Goal: Task Accomplishment & Management: Use online tool/utility

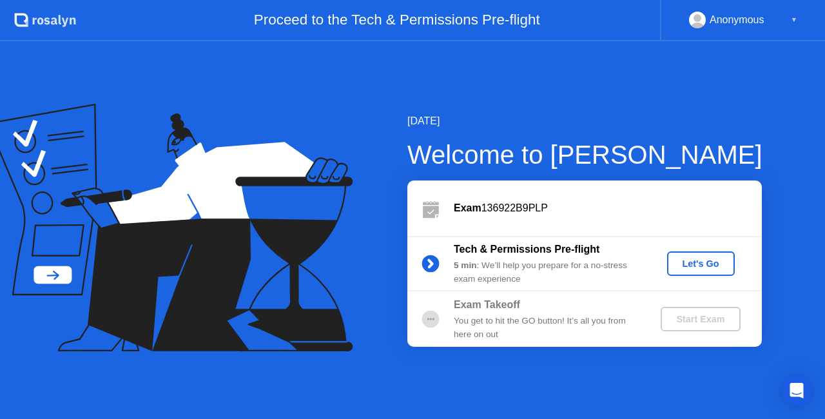
click at [683, 263] on div "Let's Go" at bounding box center [700, 264] width 57 height 10
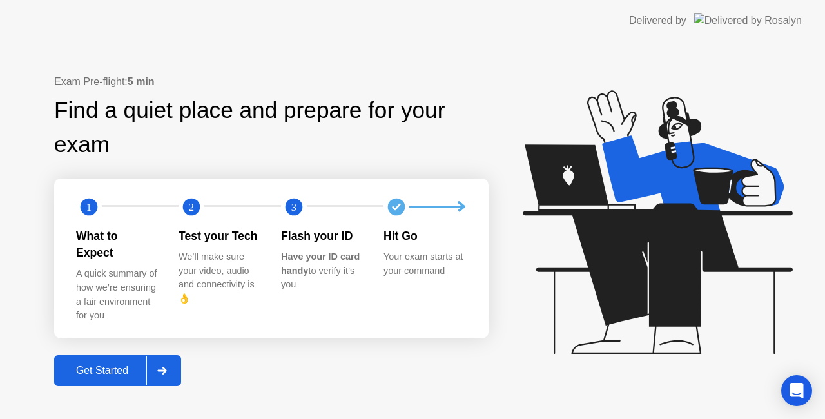
click at [107, 374] on button "Get Started" at bounding box center [117, 370] width 127 height 31
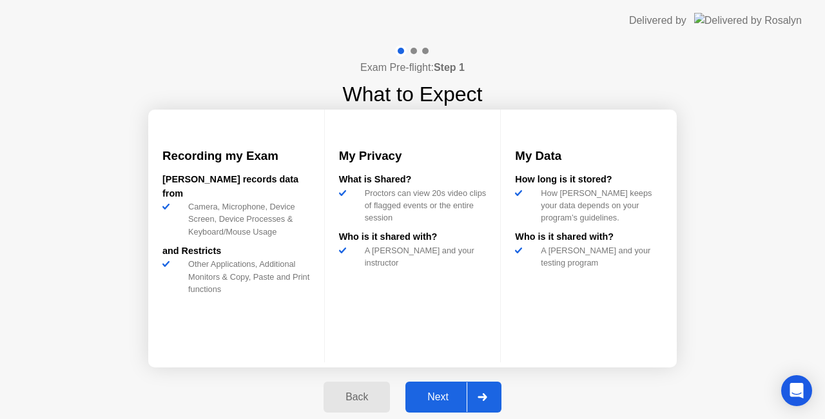
click at [435, 396] on div "Next" at bounding box center [437, 397] width 57 height 12
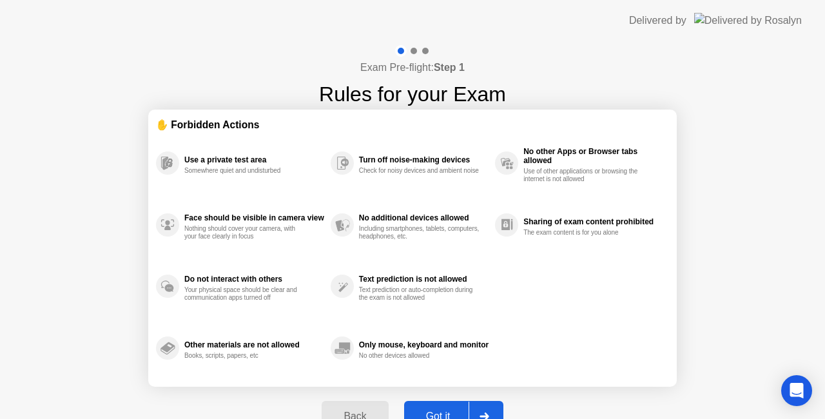
click at [433, 407] on button "Got it" at bounding box center [453, 416] width 99 height 31
select select "**********"
select select "*******"
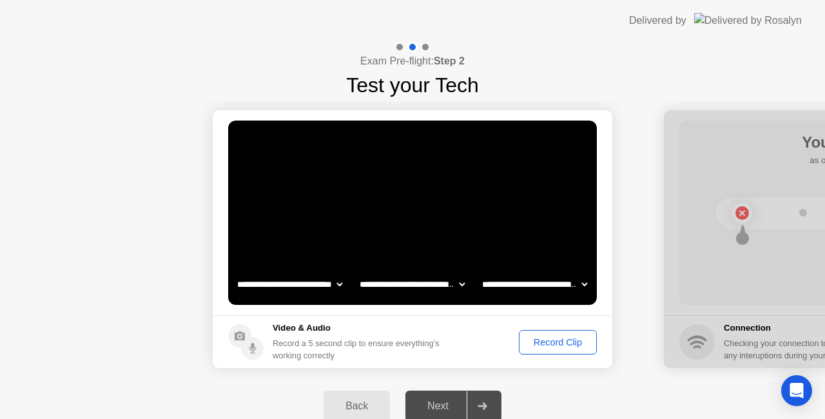
click at [524, 347] on div "Record Clip" at bounding box center [558, 342] width 69 height 10
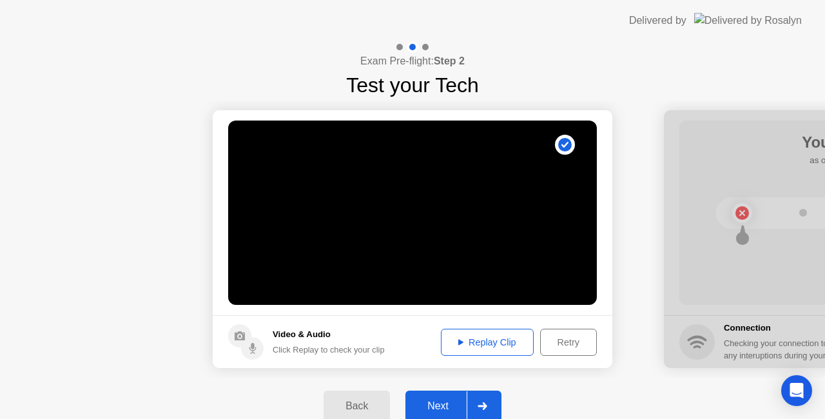
click at [422, 409] on div "Next" at bounding box center [437, 406] width 57 height 12
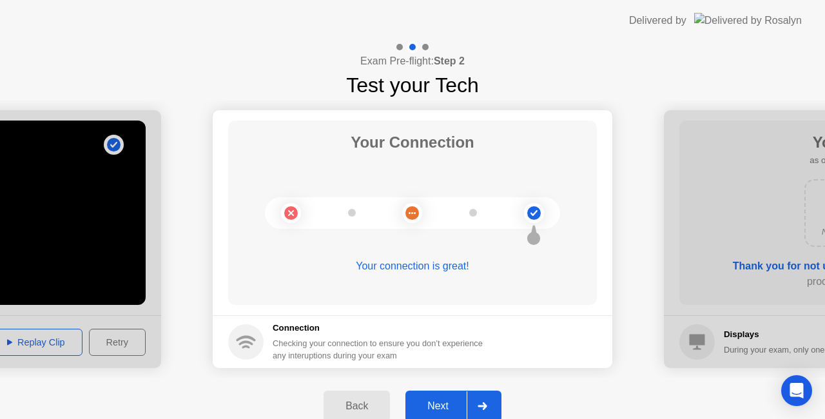
click at [422, 409] on div "Next" at bounding box center [437, 406] width 57 height 12
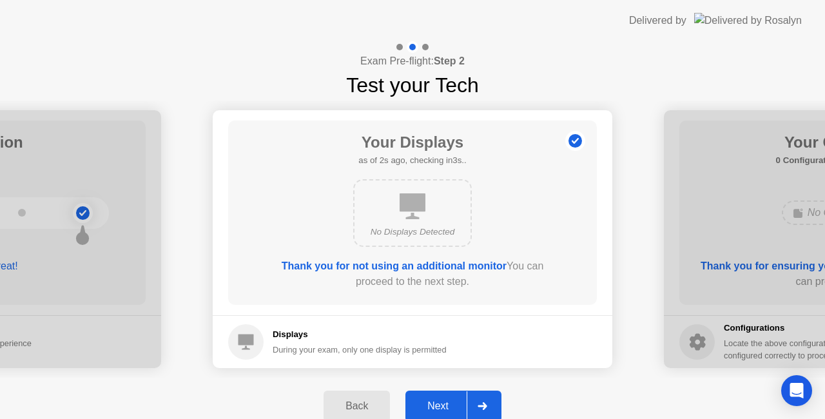
click at [422, 409] on div "Next" at bounding box center [437, 406] width 57 height 12
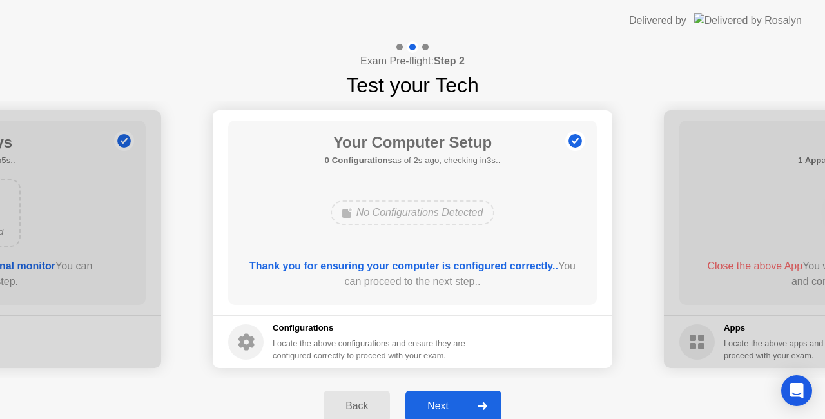
click at [422, 409] on div "Next" at bounding box center [437, 406] width 57 height 12
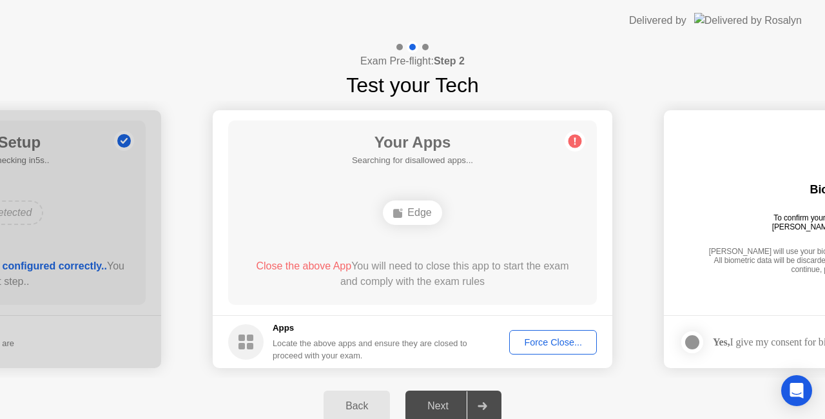
click at [547, 344] on div "Force Close..." at bounding box center [553, 342] width 79 height 10
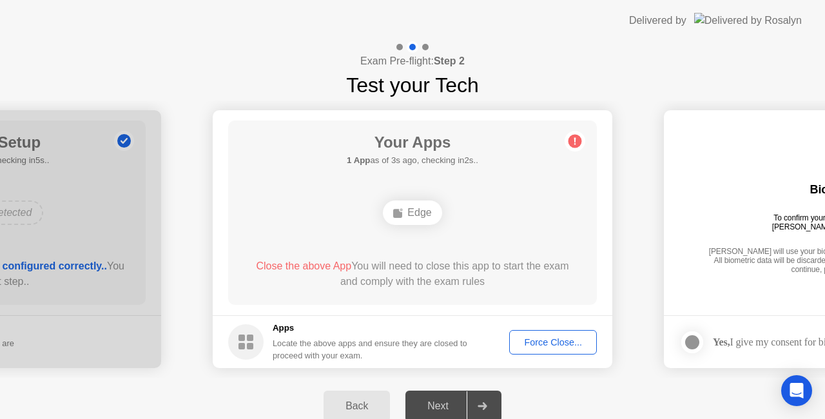
click at [454, 406] on div "Next" at bounding box center [437, 406] width 57 height 12
click at [321, 267] on span "Close the above App" at bounding box center [303, 265] width 95 height 11
click at [322, 261] on span "Close the above App" at bounding box center [303, 265] width 95 height 11
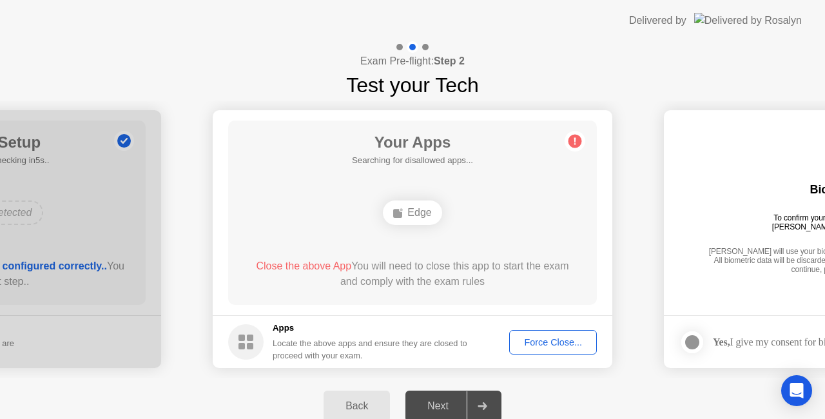
click at [528, 338] on div "Force Close..." at bounding box center [553, 342] width 79 height 10
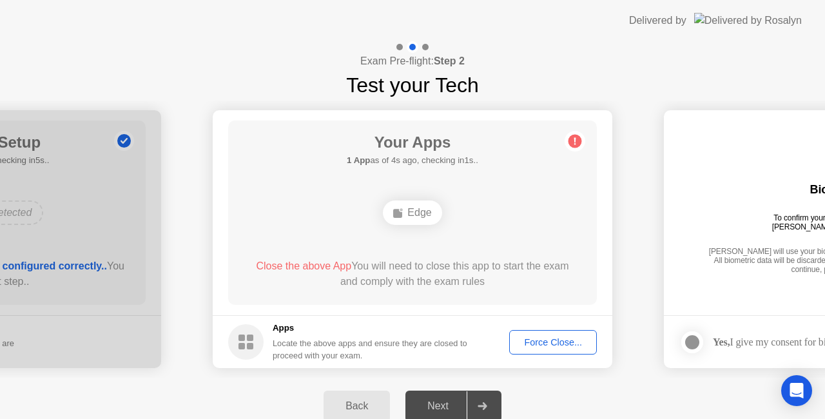
click at [534, 337] on div "Force Close..." at bounding box center [553, 342] width 79 height 10
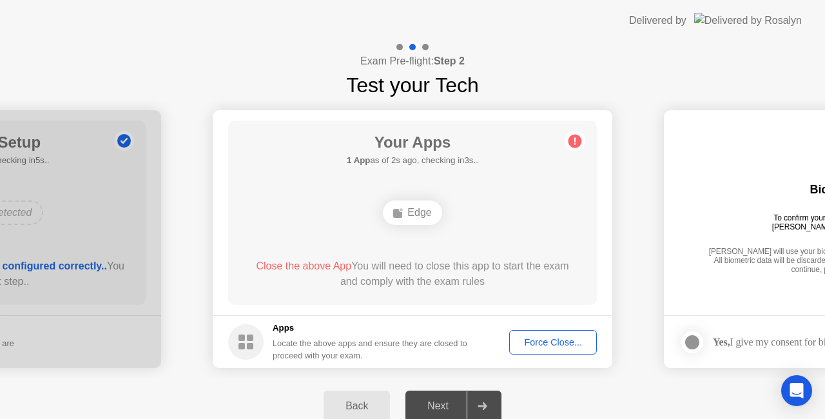
click at [549, 345] on div "Force Close..." at bounding box center [553, 342] width 79 height 10
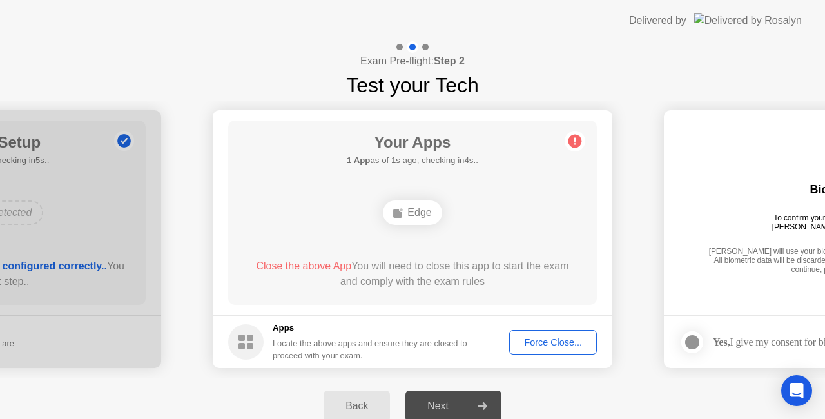
click at [440, 404] on div "Next" at bounding box center [437, 406] width 57 height 12
click at [540, 346] on div "Force Close..." at bounding box center [553, 342] width 79 height 10
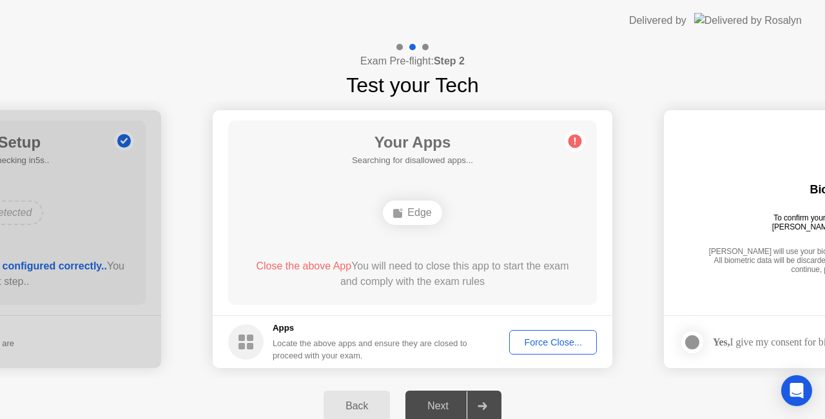
click at [271, 327] on div "Apps Locate the above apps and ensure they are closed to proceed with your exam." at bounding box center [348, 342] width 240 height 40
click at [250, 347] on rect at bounding box center [250, 346] width 6 height 6
click at [248, 351] on circle at bounding box center [245, 341] width 35 height 35
click at [244, 347] on rect at bounding box center [242, 346] width 6 height 6
click at [270, 273] on div "Close the above App You will need to close this app to start the exam and compl…" at bounding box center [413, 274] width 332 height 31
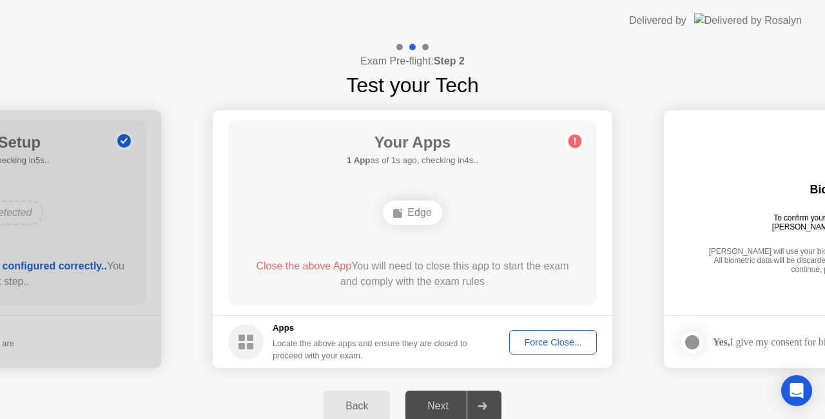
click at [303, 260] on span "Close the above App" at bounding box center [303, 265] width 95 height 11
click at [317, 268] on span "Close the above App" at bounding box center [303, 265] width 95 height 11
click at [431, 211] on div "Edge" at bounding box center [412, 213] width 59 height 25
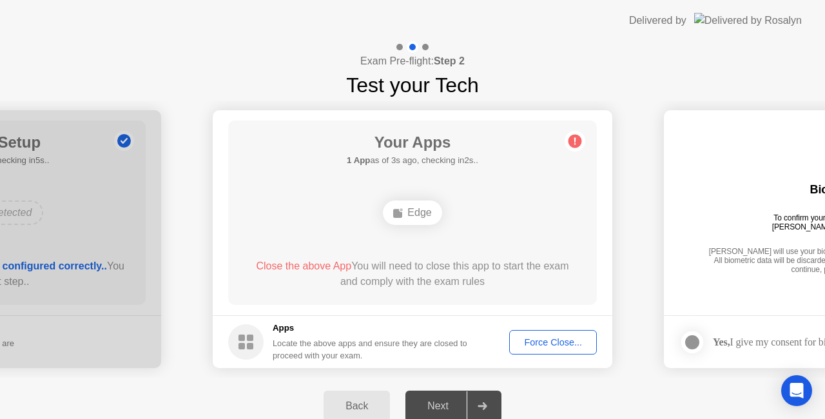
click at [431, 211] on div "Edge" at bounding box center [412, 213] width 59 height 25
click at [357, 407] on div "Back" at bounding box center [357, 406] width 59 height 12
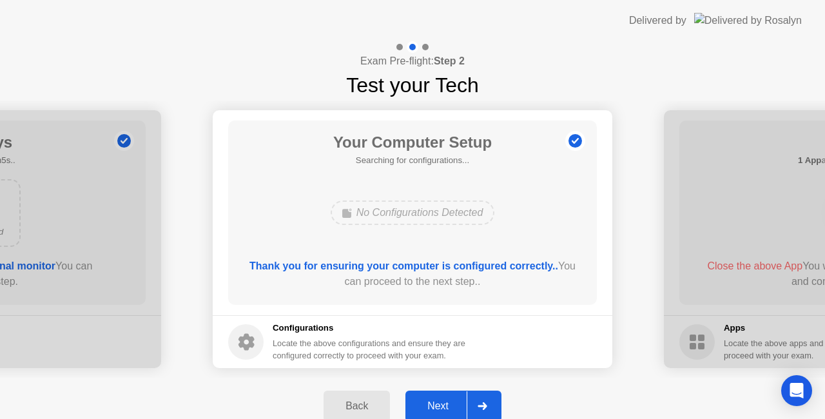
click at [357, 407] on div "Back" at bounding box center [357, 406] width 59 height 12
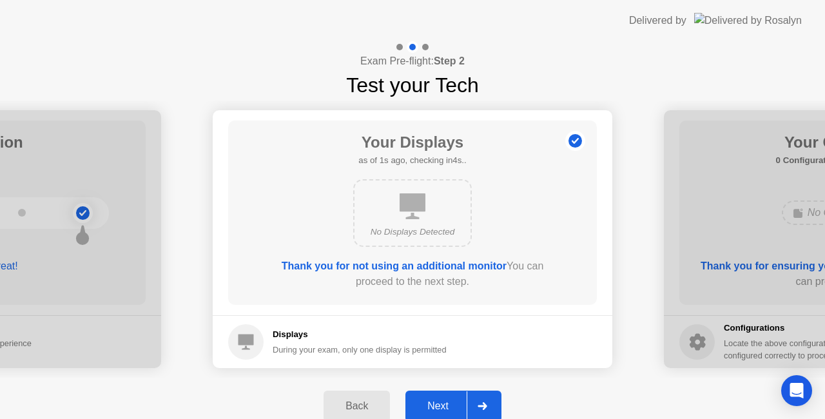
click at [437, 397] on button "Next" at bounding box center [454, 406] width 96 height 31
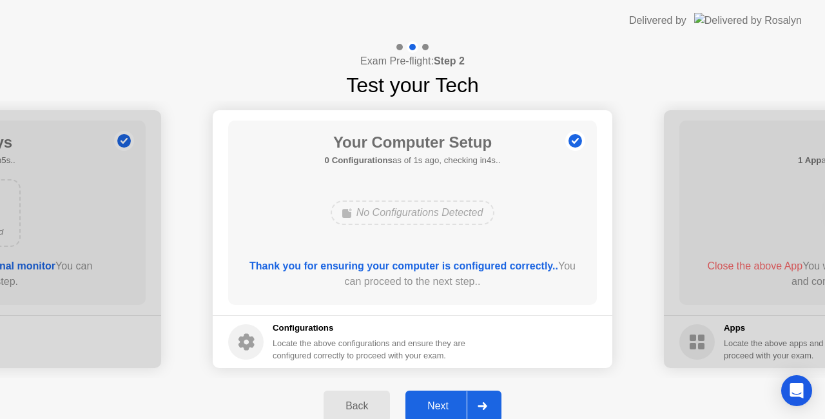
click at [437, 397] on button "Next" at bounding box center [454, 406] width 96 height 31
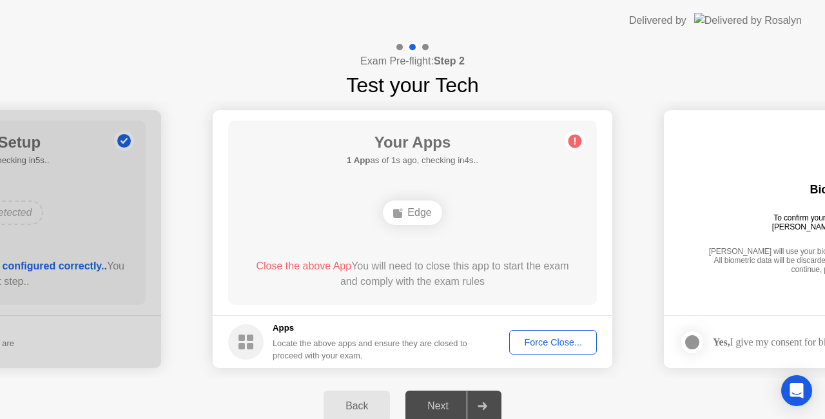
click at [420, 255] on div "Your Apps 1 App as of 1s ago, checking in4s.. Edge Close the above App You will…" at bounding box center [412, 213] width 369 height 184
click at [420, 255] on div "Your Apps 1 App as of 2s ago, checking in3s.. Edge Close the above App You will…" at bounding box center [412, 213] width 369 height 184
click at [420, 255] on div "Your Apps 1 App as of 3s ago, checking in2s.. Edge Close the above App You will…" at bounding box center [412, 213] width 369 height 184
click at [491, 404] on div at bounding box center [482, 406] width 31 height 30
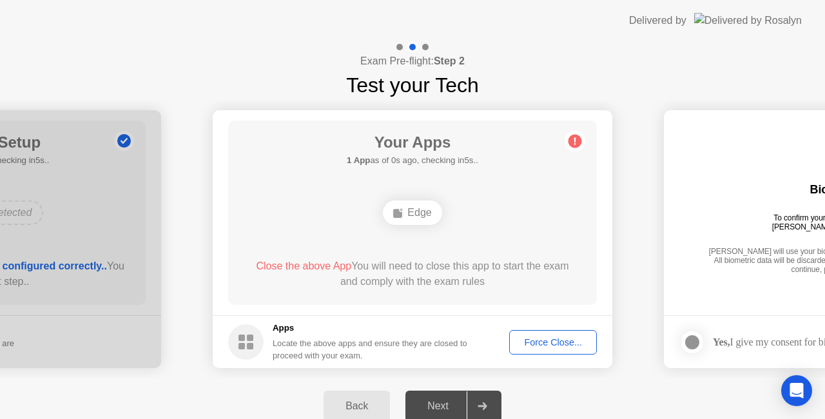
click at [491, 404] on div at bounding box center [482, 406] width 31 height 30
click at [435, 404] on div "Next" at bounding box center [437, 406] width 57 height 12
